Goal: Task Accomplishment & Management: Use online tool/utility

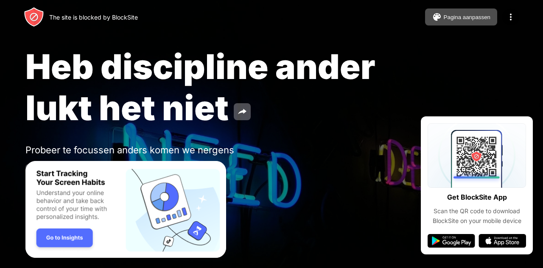
click at [277, 49] on span "Heb discipline ander lukt het niet" at bounding box center [200, 87] width 350 height 82
click at [471, 15] on div "Pagina aanpassen" at bounding box center [467, 17] width 47 height 6
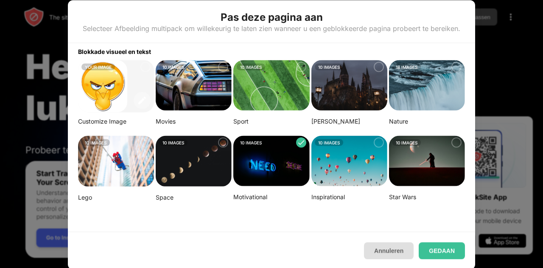
click at [384, 247] on button "Annuleren" at bounding box center [389, 250] width 50 height 17
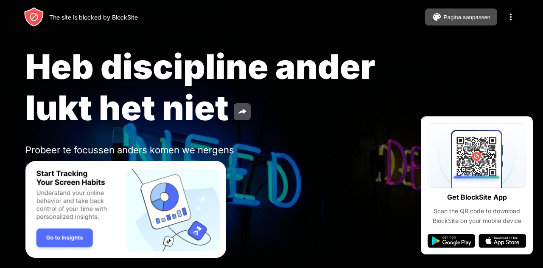
click at [70, 237] on img "Banner Message" at bounding box center [125, 209] width 201 height 97
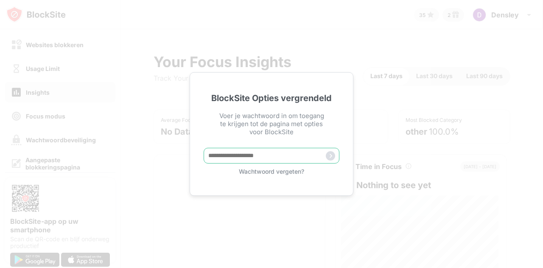
click at [259, 156] on input "text" at bounding box center [272, 156] width 136 height 16
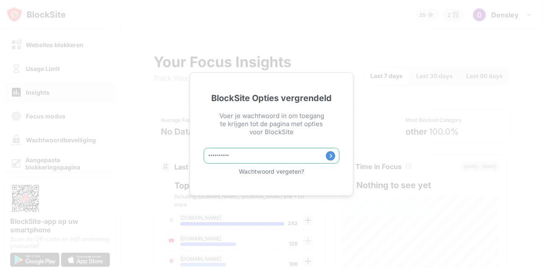
type input "**********"
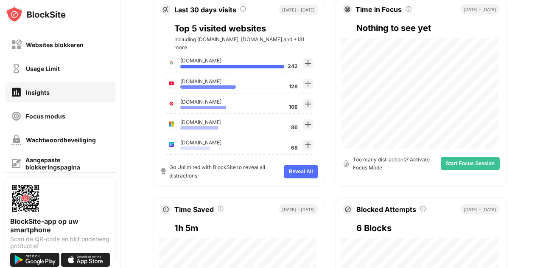
scroll to position [156, 0]
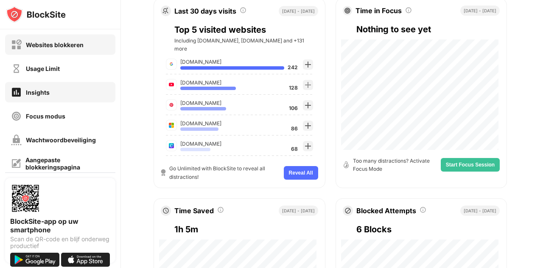
click at [72, 42] on div "Websites blokkeren" at bounding box center [55, 44] width 58 height 7
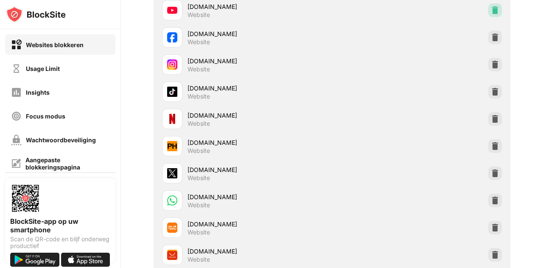
click at [491, 10] on img at bounding box center [495, 10] width 8 height 8
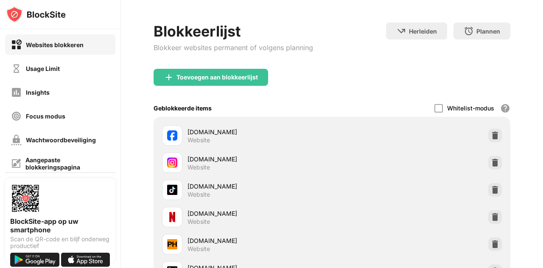
scroll to position [11, 0]
